Goal: Transaction & Acquisition: Purchase product/service

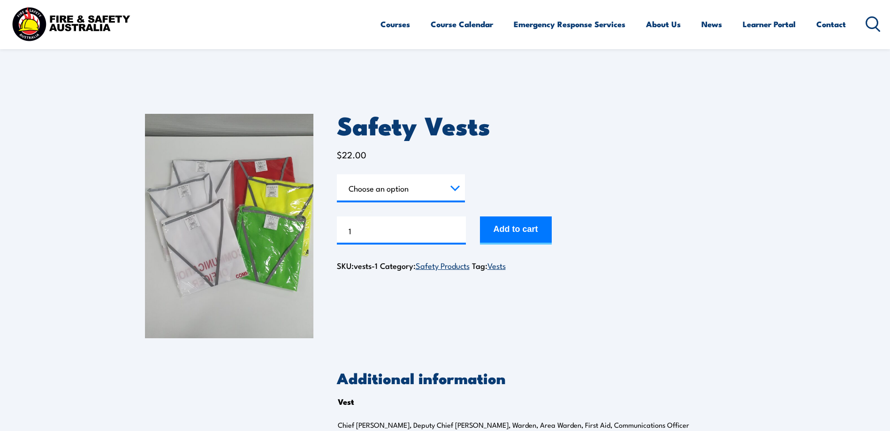
click at [407, 188] on select "Choose an option Chief [PERSON_NAME] Deputy Chief Warden Warden Area Warden Fir…" at bounding box center [401, 188] width 128 height 28
click at [337, 174] on select "Choose an option Chief [PERSON_NAME] Deputy Chief Warden Warden Area Warden Fir…" at bounding box center [401, 188] width 128 height 28
select select "Chief Warden"
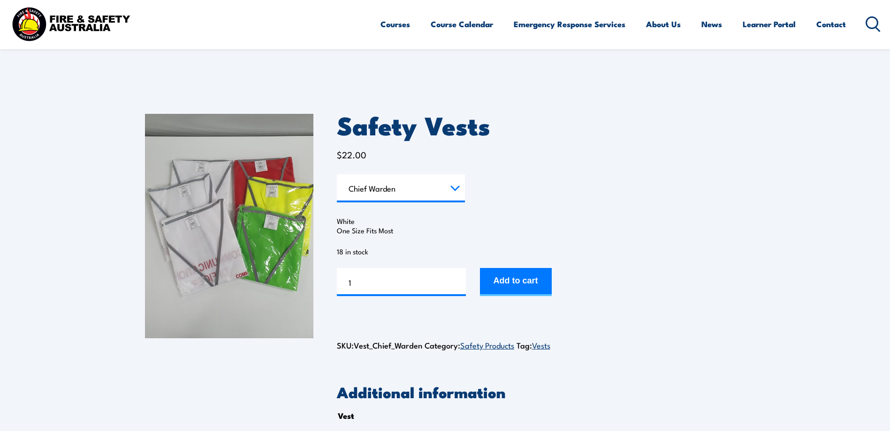
scroll to position [47, 0]
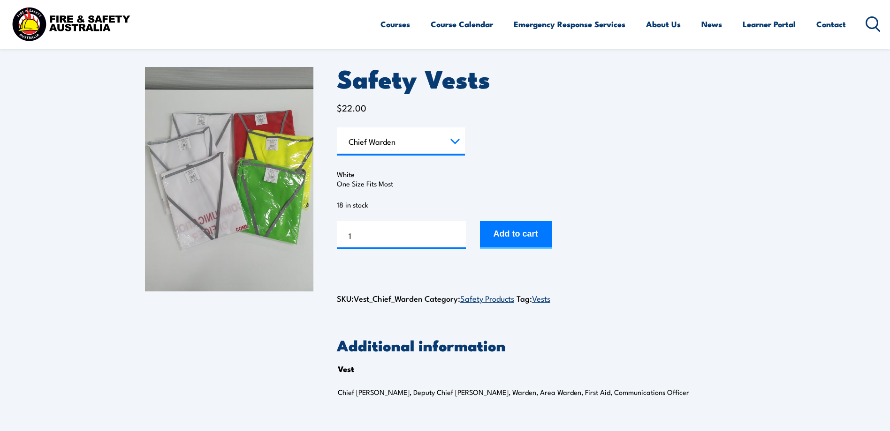
click at [355, 207] on p "18 in stock" at bounding box center [541, 204] width 408 height 9
click at [356, 188] on p "White One Size Fits Most" at bounding box center [541, 179] width 408 height 19
click at [527, 233] on button "Add to cart" at bounding box center [516, 235] width 72 height 28
